Goal: Task Accomplishment & Management: Manage account settings

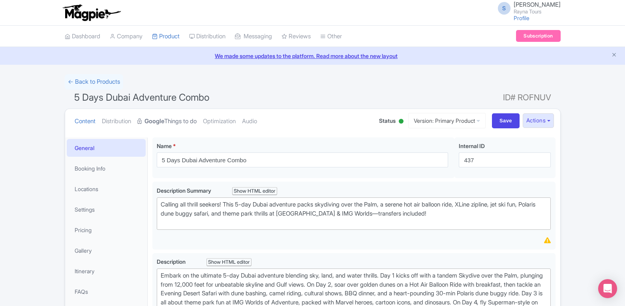
click at [175, 124] on link "Google Things to do" at bounding box center [166, 121] width 59 height 25
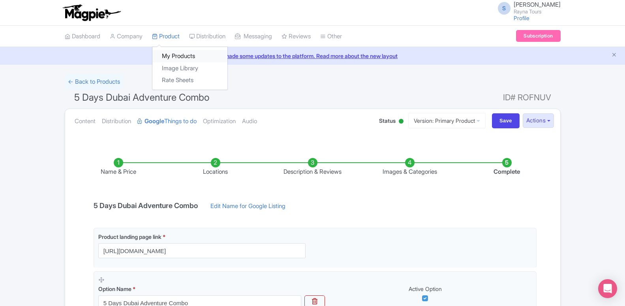
click at [167, 56] on link "My Products" at bounding box center [189, 56] width 75 height 12
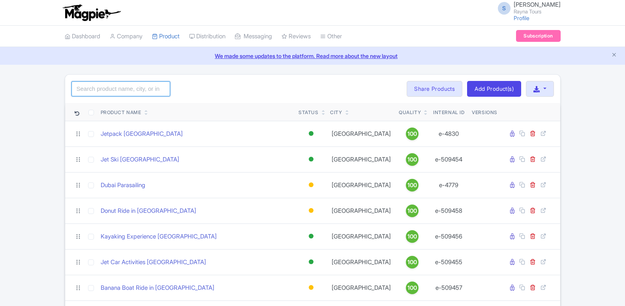
click at [135, 88] on input "search" at bounding box center [120, 88] width 99 height 15
type input "img"
click button "Search" at bounding box center [0, 0] width 0 height 0
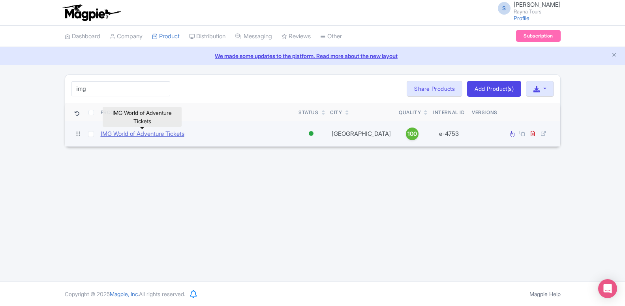
click at [144, 135] on link "IMG World of Adventure Tickets" at bounding box center [143, 133] width 84 height 9
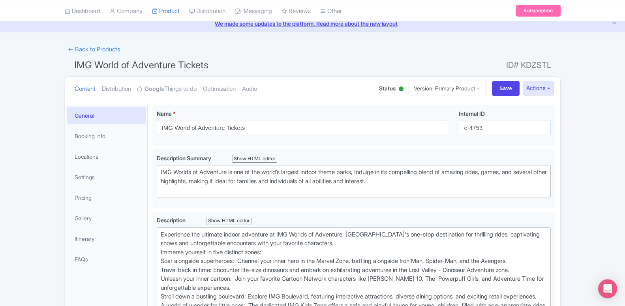
scroll to position [81, 0]
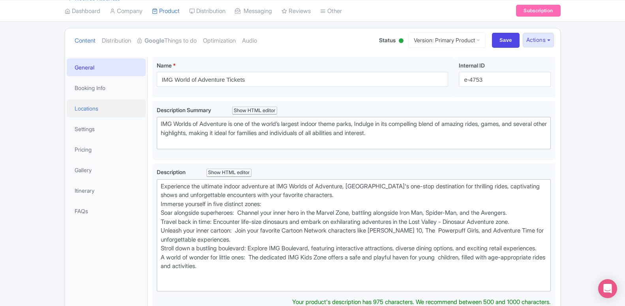
click at [100, 106] on link "Locations" at bounding box center [106, 108] width 79 height 18
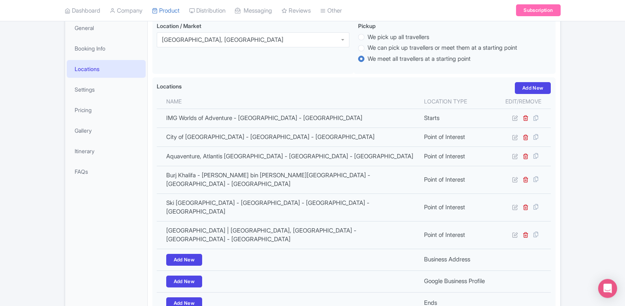
scroll to position [121, 0]
click at [119, 197] on div "General Booking Info Locations Settings Pricing Gallery Itinerary FAQs" at bounding box center [106, 205] width 82 height 377
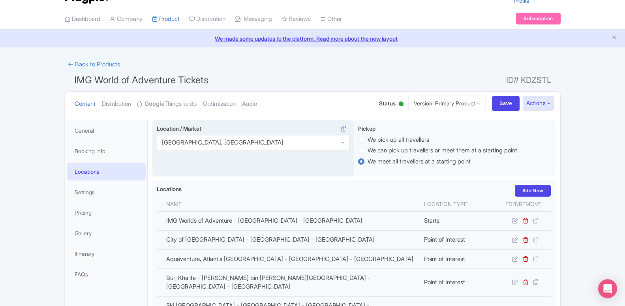
scroll to position [0, 0]
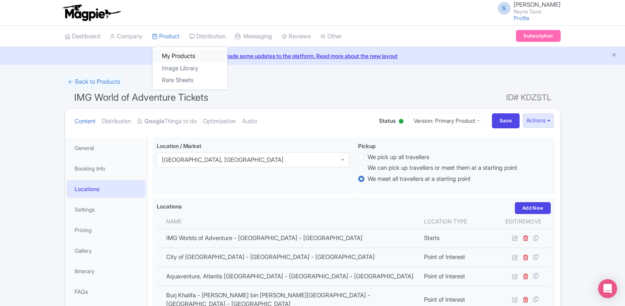
click at [165, 54] on link "My Products" at bounding box center [189, 56] width 75 height 12
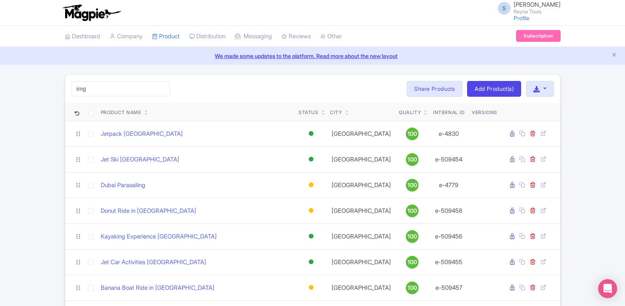
type input "img"
click button "Search" at bounding box center [0, 0] width 0 height 0
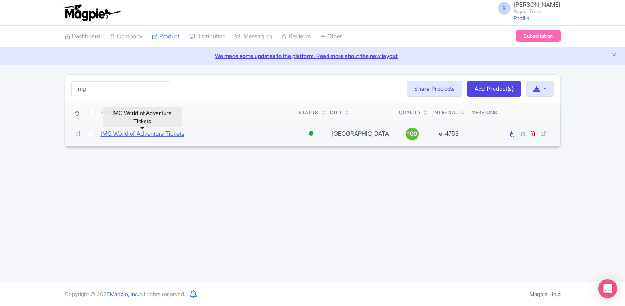
click at [154, 134] on link "IMG World of Adventure Tickets" at bounding box center [143, 133] width 84 height 9
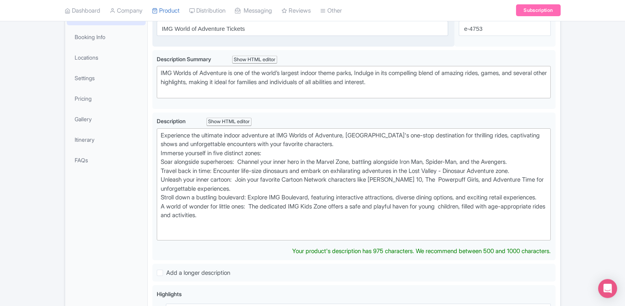
scroll to position [161, 0]
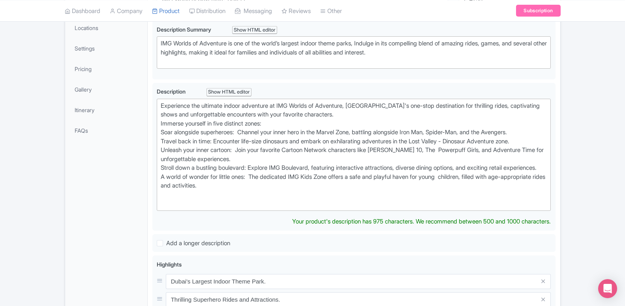
click at [2, 187] on div "← Back to Products IMG World of Adventure Tickets ID# KDZSTL Content Distributi…" at bounding box center [312, 228] width 625 height 630
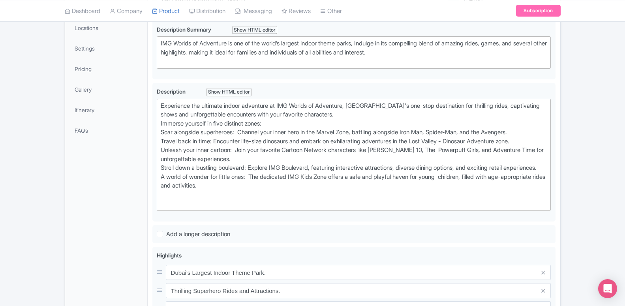
scroll to position [0, 0]
